Goal: Information Seeking & Learning: Learn about a topic

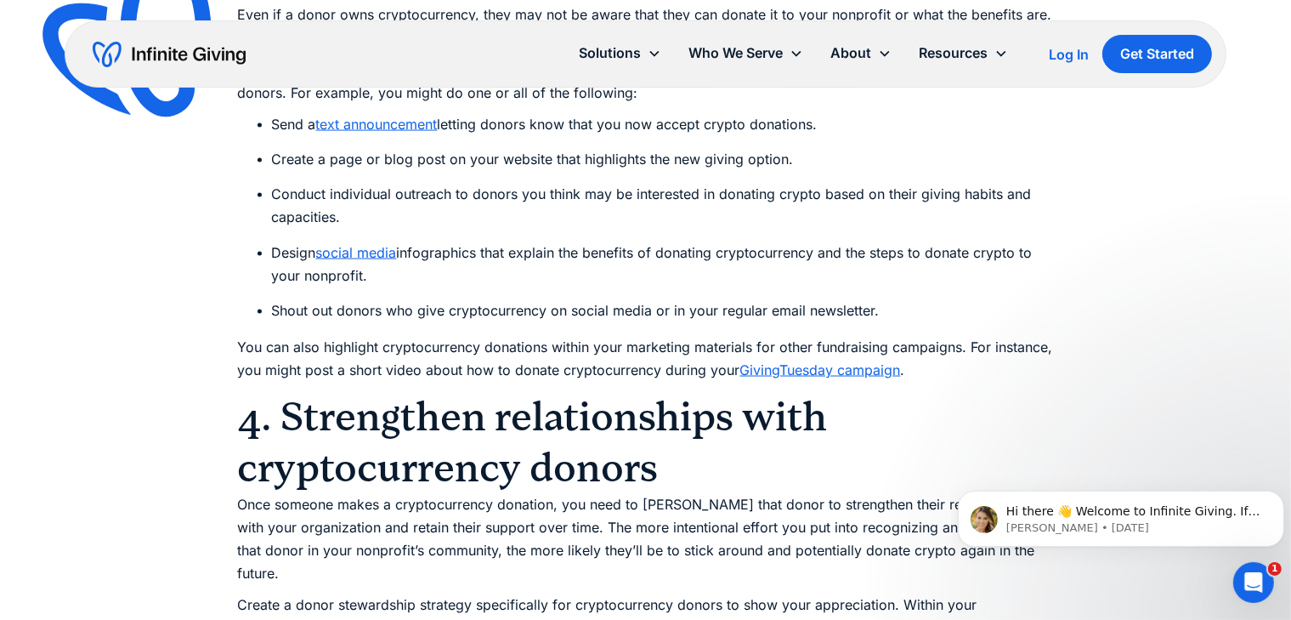
scroll to position [2618, 0]
click at [808, 374] on link "GivingTuesday campaign" at bounding box center [820, 369] width 161 height 17
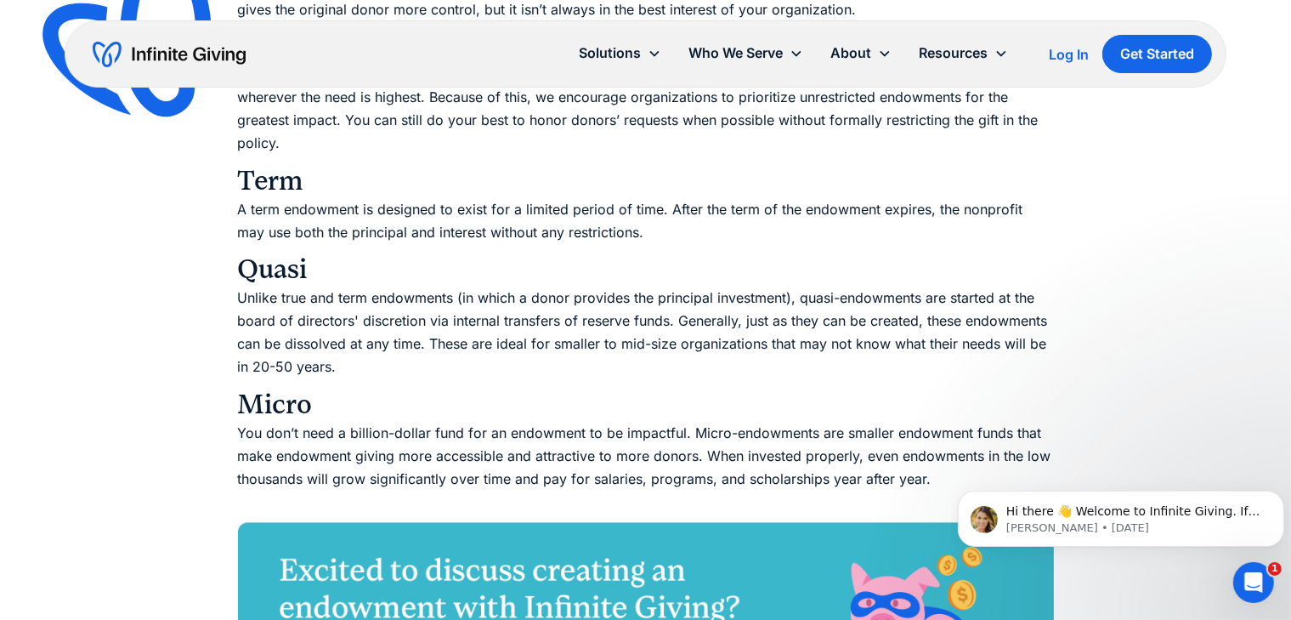
scroll to position [3230, 0]
